Goal: Book appointment/travel/reservation

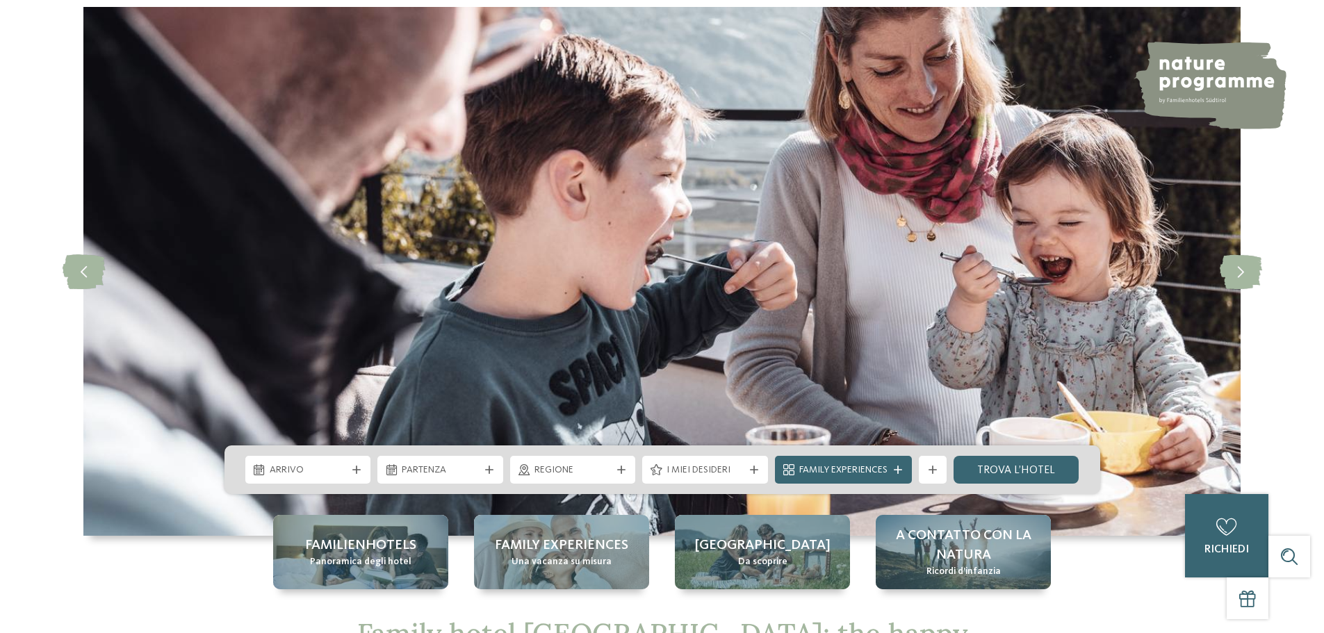
scroll to position [139, 0]
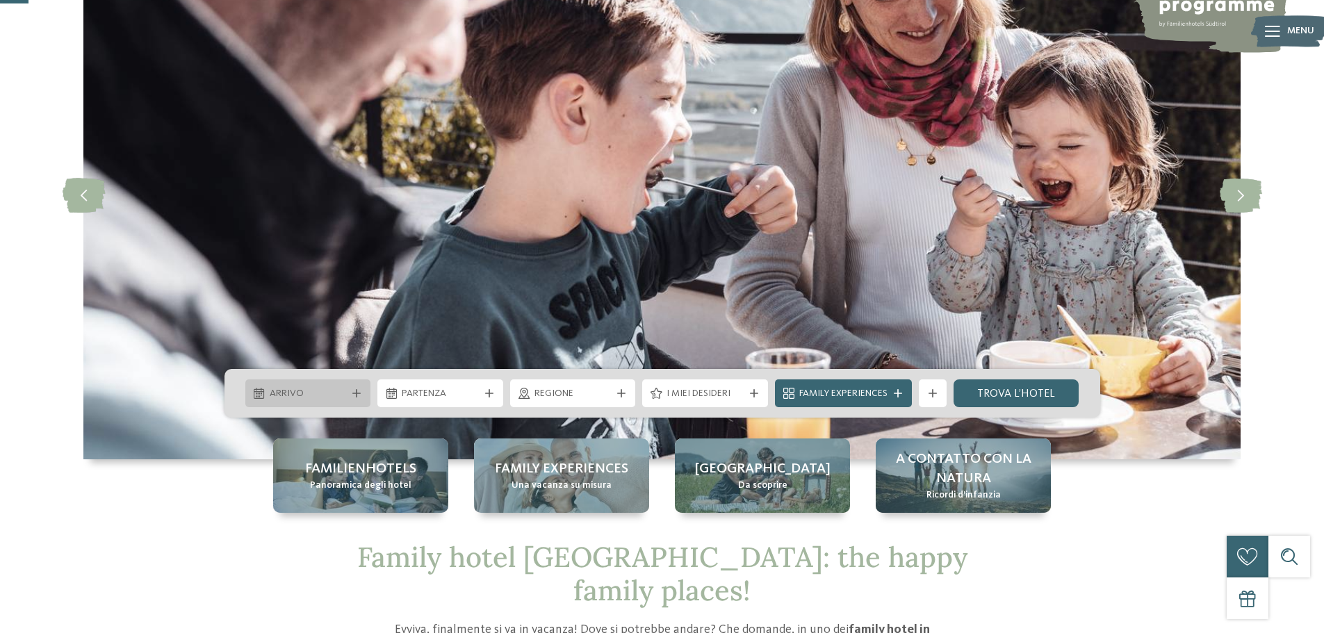
click at [350, 394] on div at bounding box center [357, 393] width 14 height 8
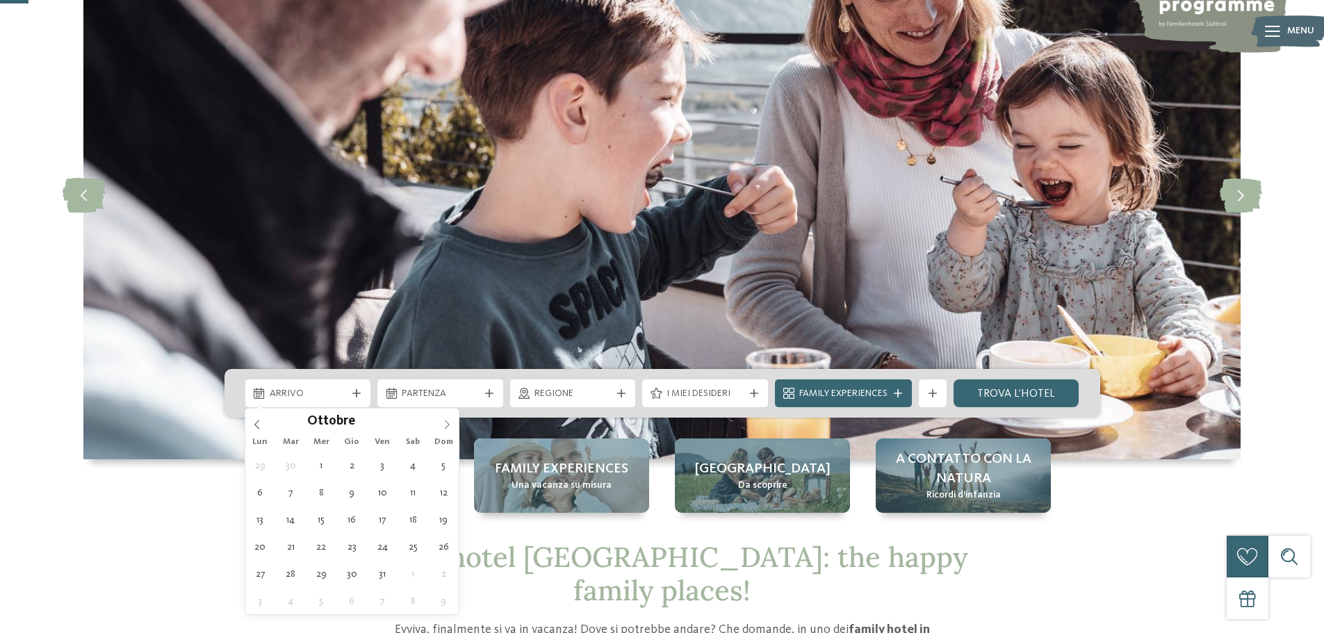
click at [441, 423] on span at bounding box center [447, 421] width 24 height 24
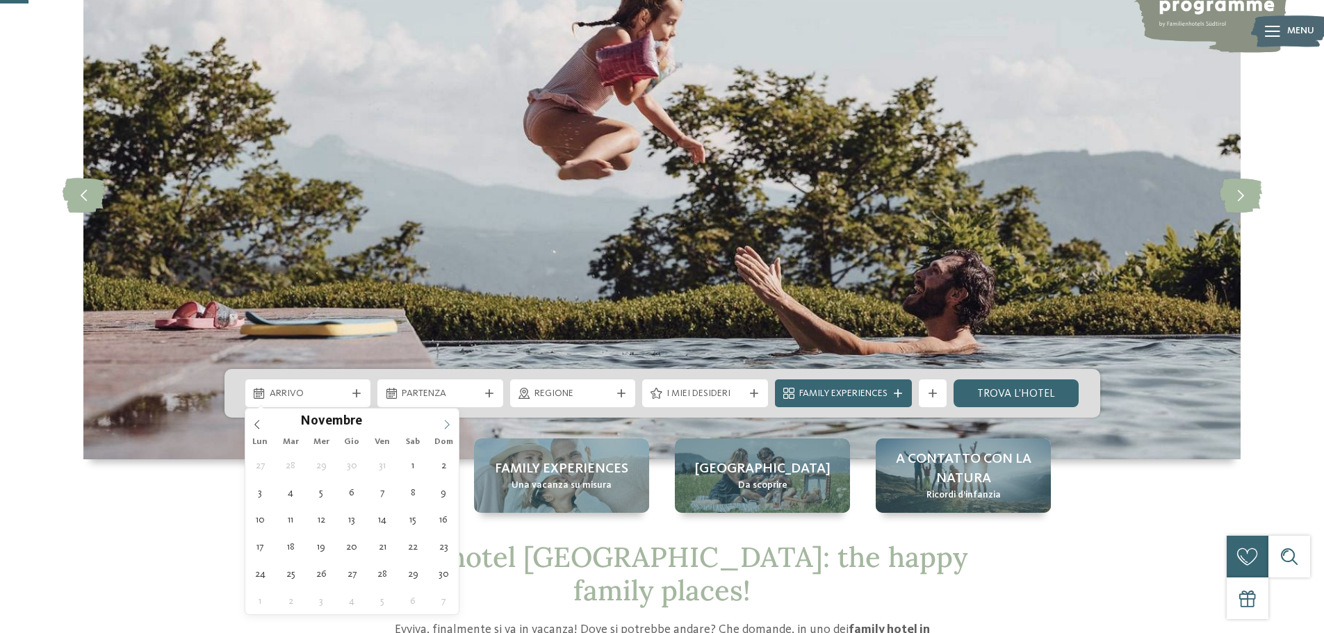
click at [441, 423] on span at bounding box center [447, 421] width 24 height 24
type input "****"
click at [441, 423] on span at bounding box center [447, 421] width 24 height 24
type div "[DATE]"
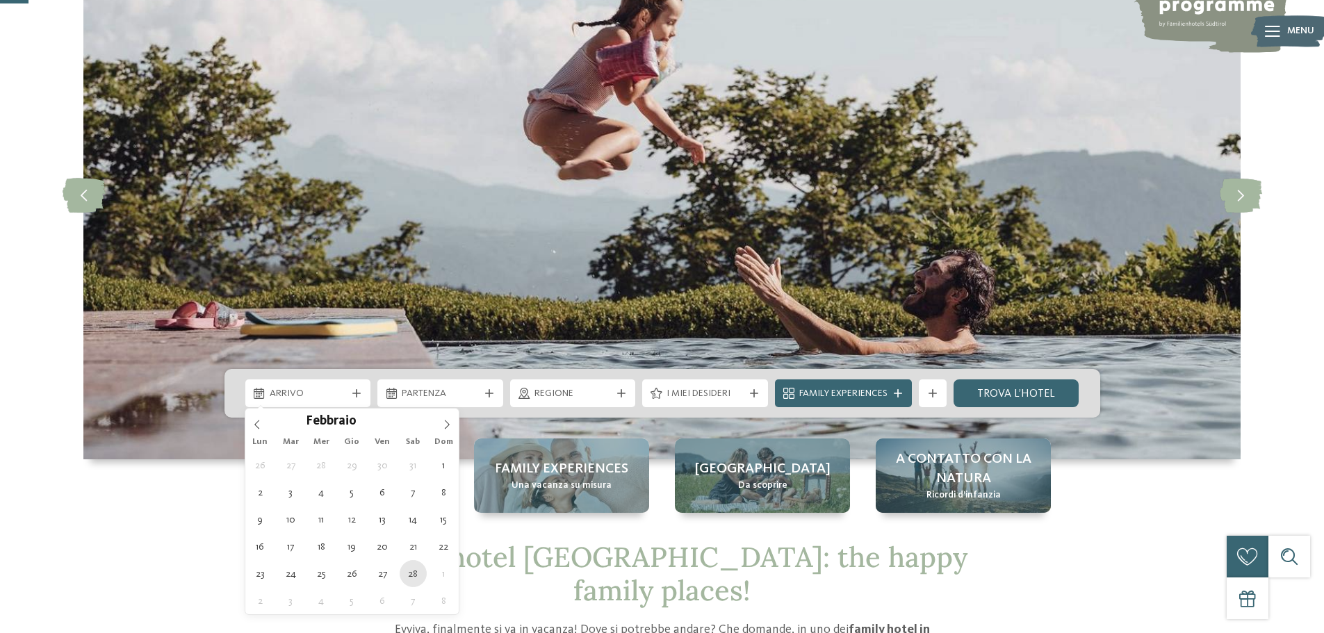
type input "****"
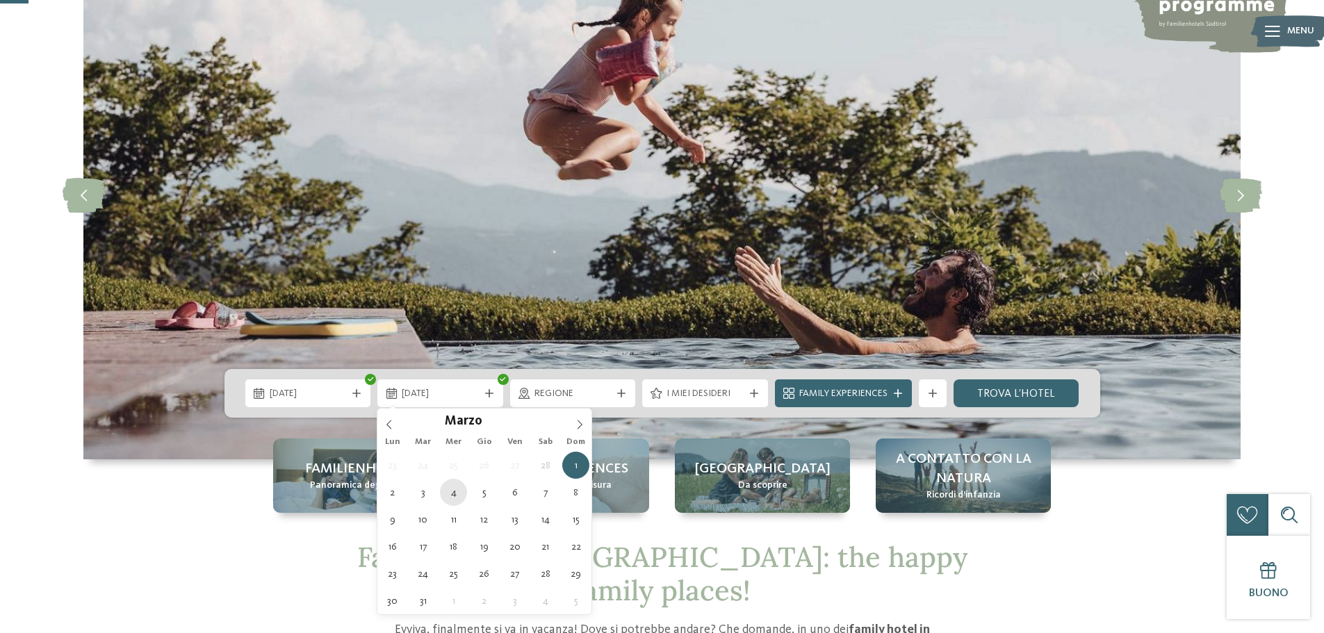
type div "[DATE]"
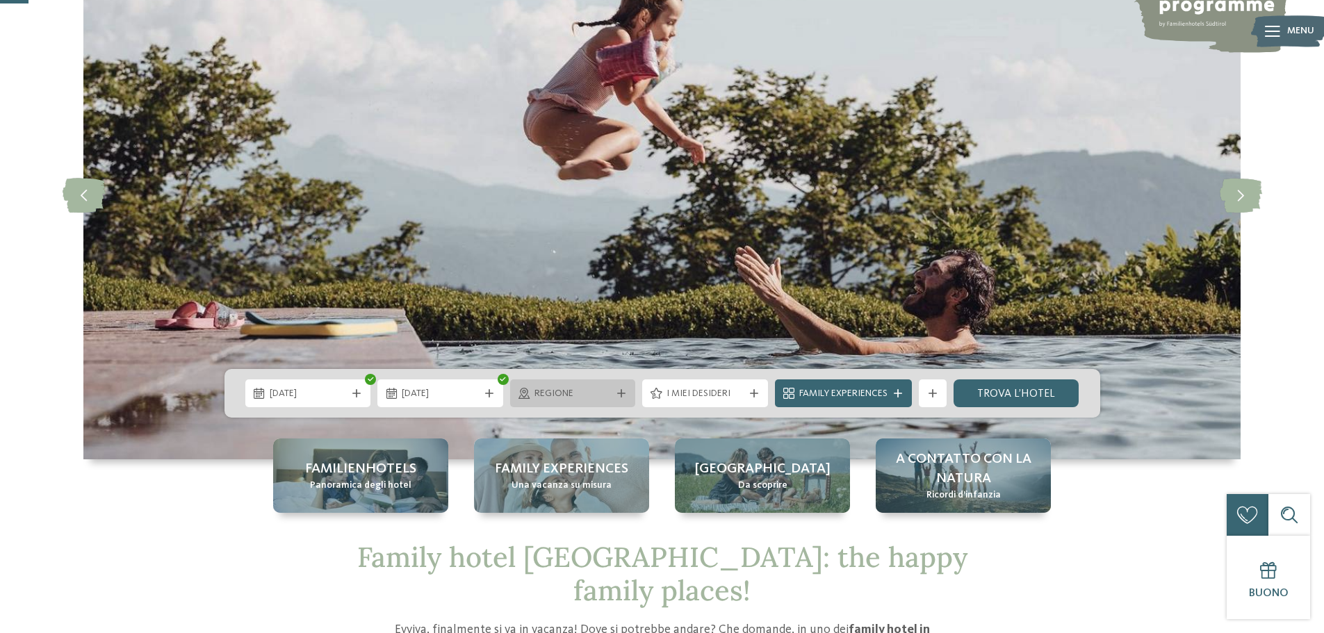
click at [609, 394] on span "Regione" at bounding box center [572, 394] width 77 height 14
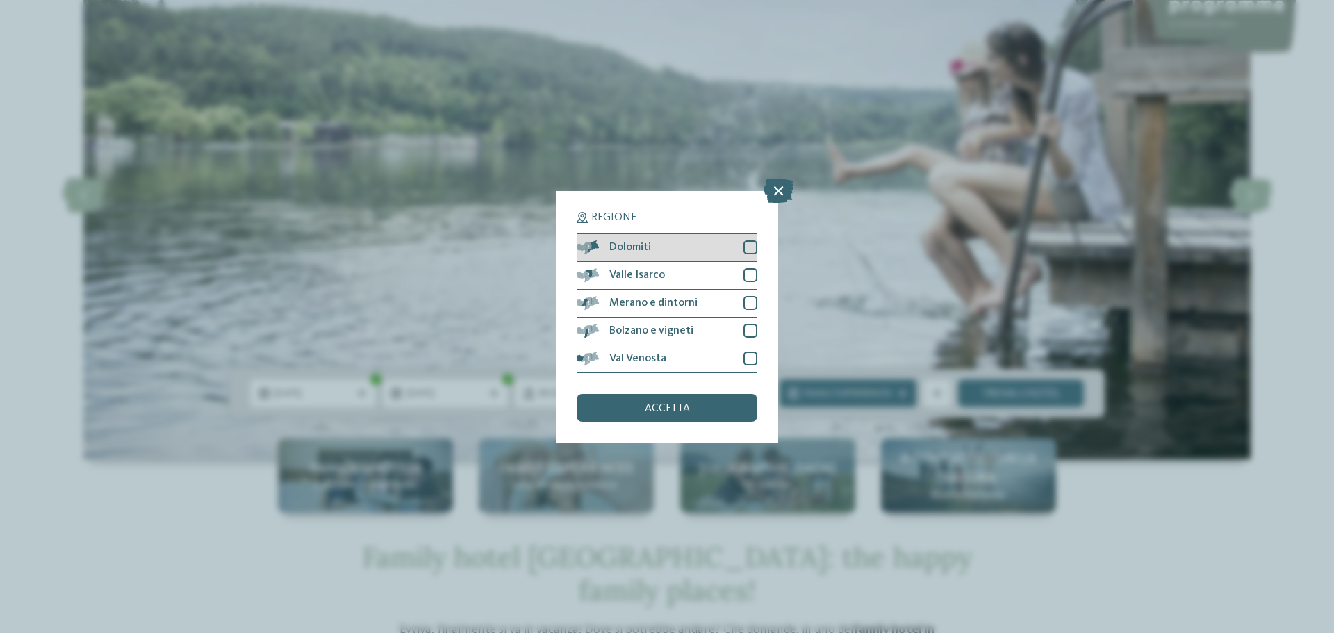
click at [750, 248] on div at bounding box center [751, 247] width 14 height 14
click at [685, 407] on span "accetta" at bounding box center [667, 408] width 45 height 11
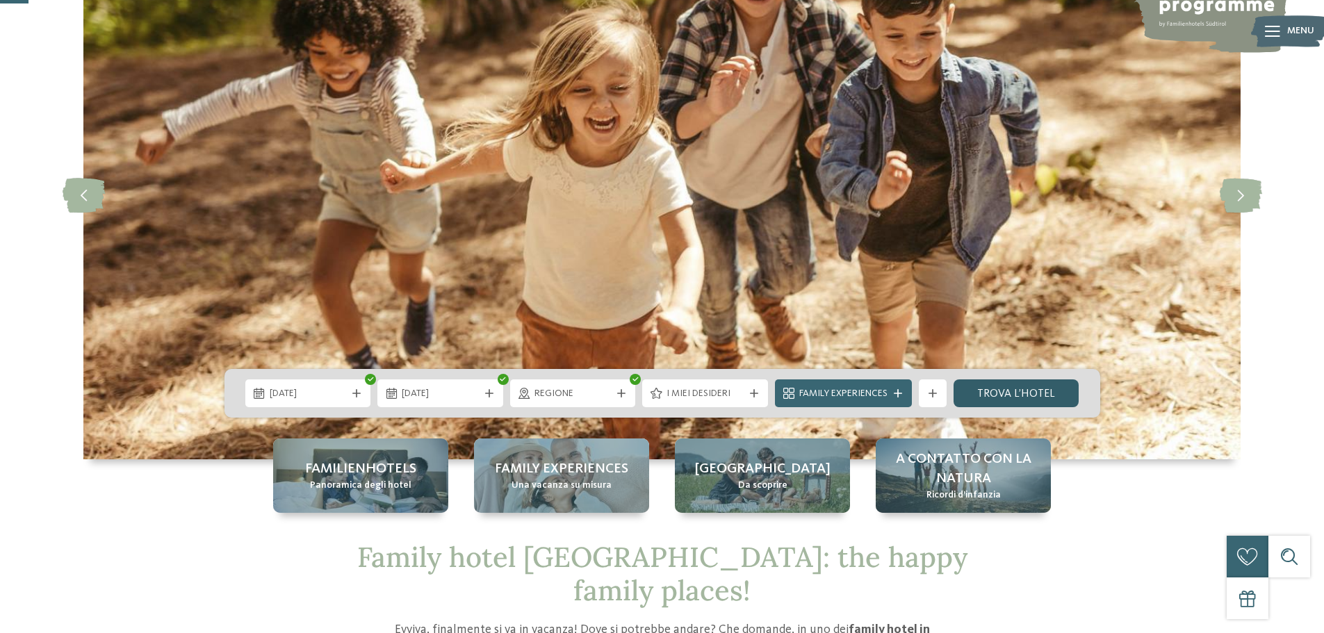
click at [1012, 393] on link "trova l’hotel" at bounding box center [1016, 393] width 126 height 28
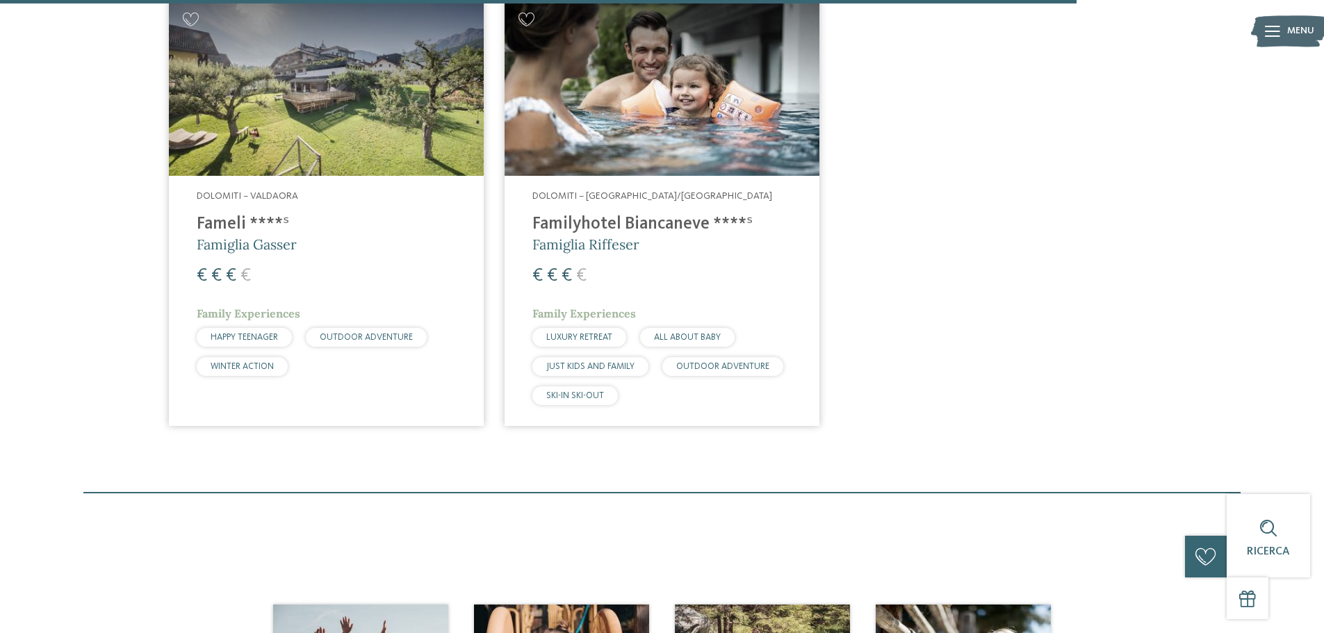
scroll to position [1707, 0]
